Goal: Task Accomplishment & Management: Manage account settings

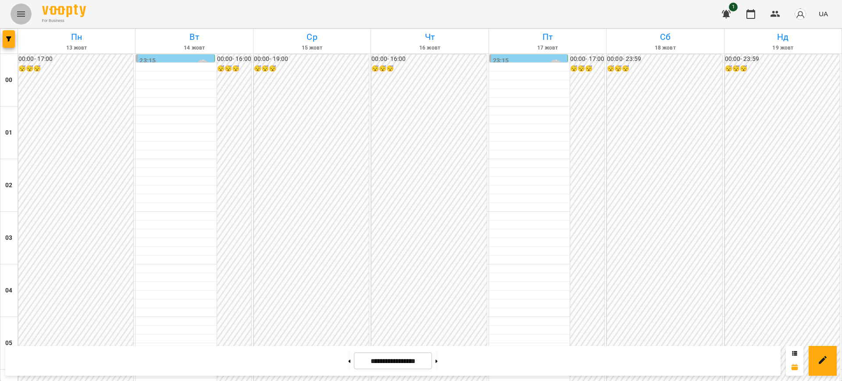
click at [20, 13] on icon "Menu" at bounding box center [21, 14] width 11 height 11
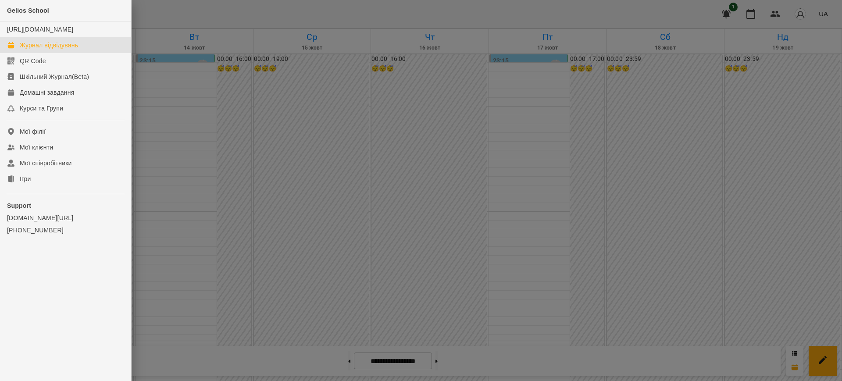
click at [201, 202] on div at bounding box center [421, 190] width 842 height 381
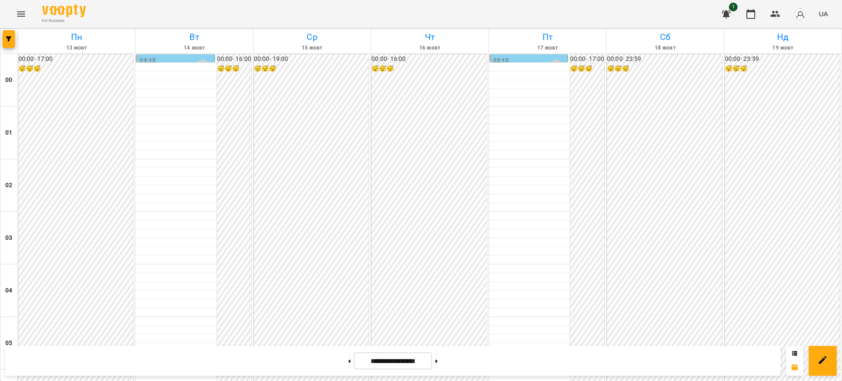
scroll to position [877, 0]
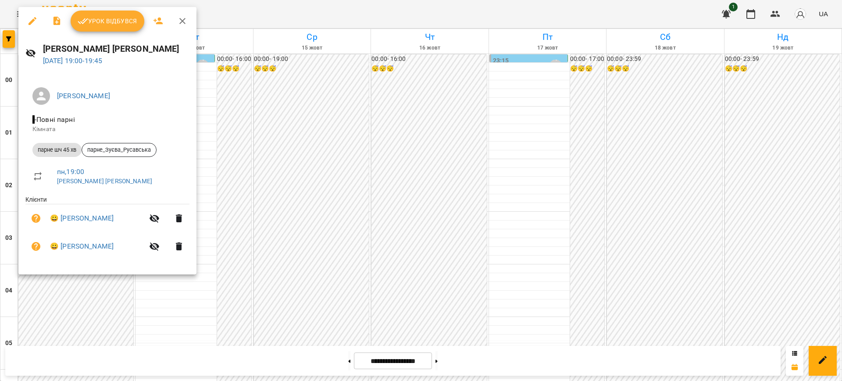
click at [181, 22] on icon "button" at bounding box center [182, 21] width 6 height 6
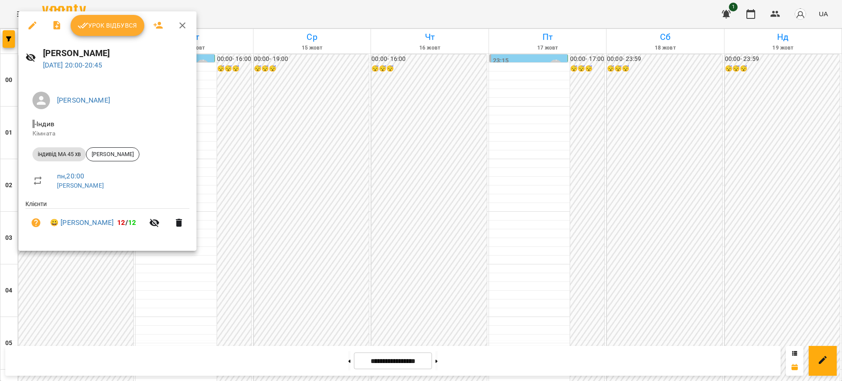
click at [112, 29] on span "Урок відбувся" at bounding box center [108, 25] width 60 height 11
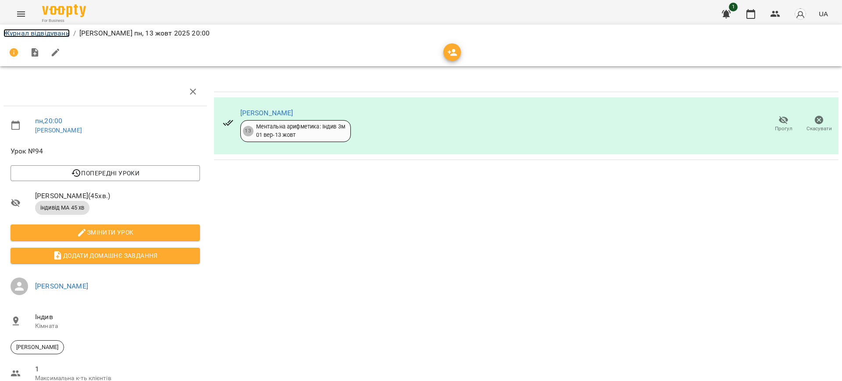
click at [45, 31] on link "Журнал відвідувань" at bounding box center [37, 33] width 66 height 8
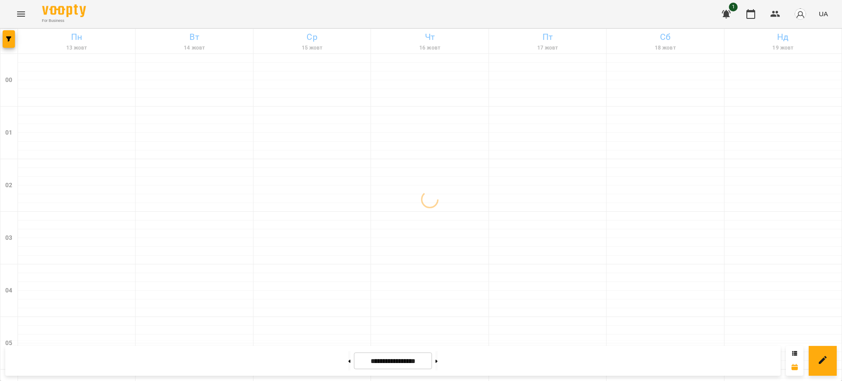
scroll to position [976, 0]
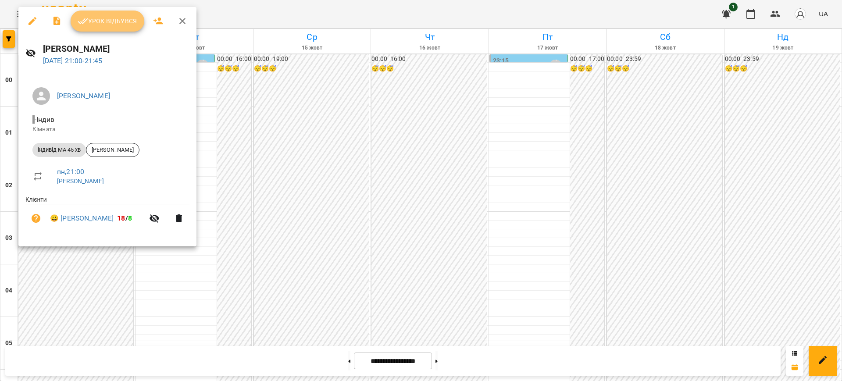
click at [116, 15] on button "Урок відбувся" at bounding box center [108, 21] width 74 height 21
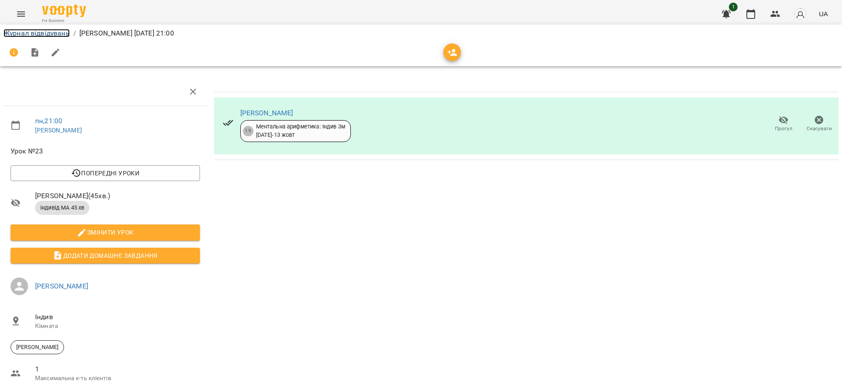
click at [26, 36] on link "Журнал відвідувань" at bounding box center [37, 33] width 66 height 8
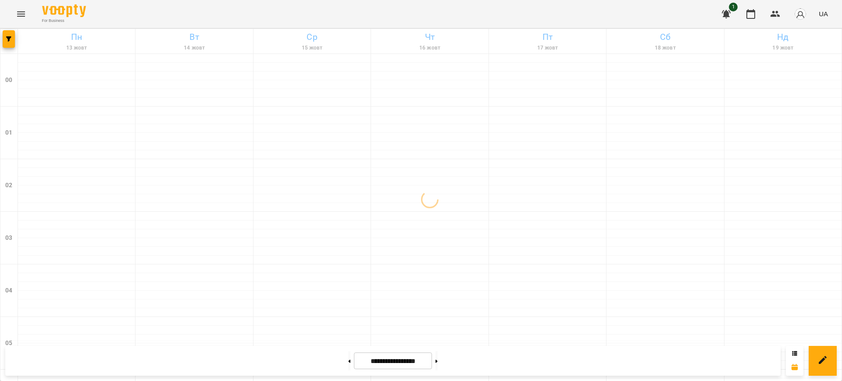
scroll to position [976, 0]
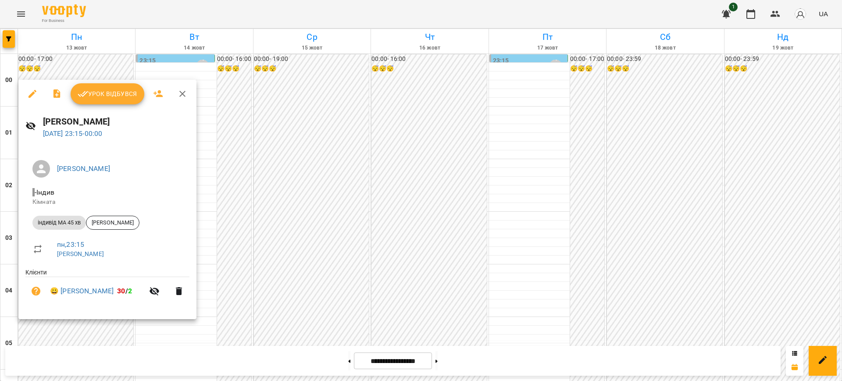
click at [100, 91] on span "Урок відбувся" at bounding box center [108, 94] width 60 height 11
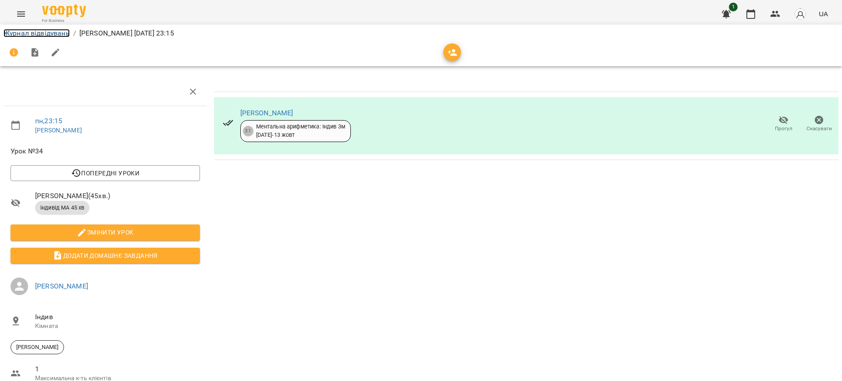
click at [49, 34] on link "Журнал відвідувань" at bounding box center [37, 33] width 66 height 8
